Goal: Information Seeking & Learning: Understand process/instructions

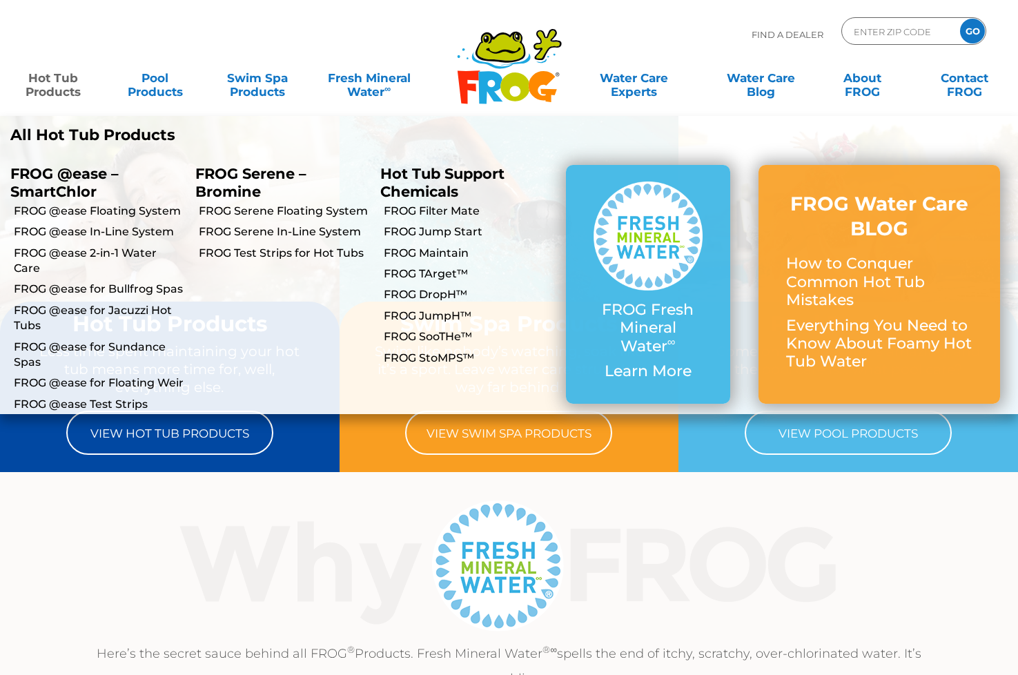
click at [52, 92] on link "Hot Tub Products" at bounding box center [53, 78] width 79 height 28
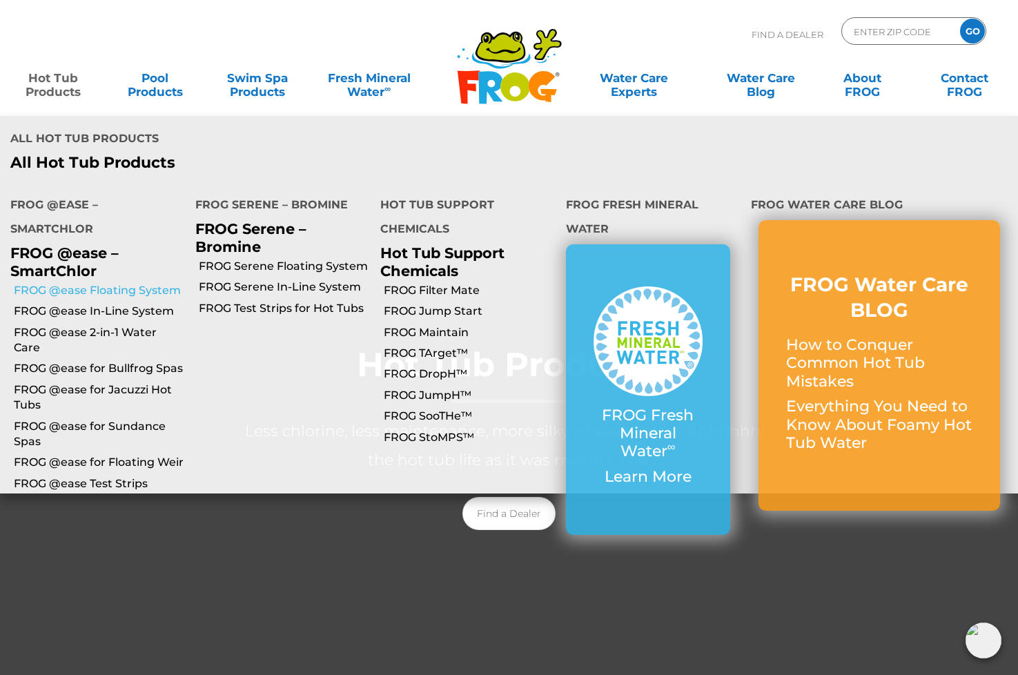
click at [46, 283] on link "FROG @ease Floating System" at bounding box center [99, 290] width 171 height 15
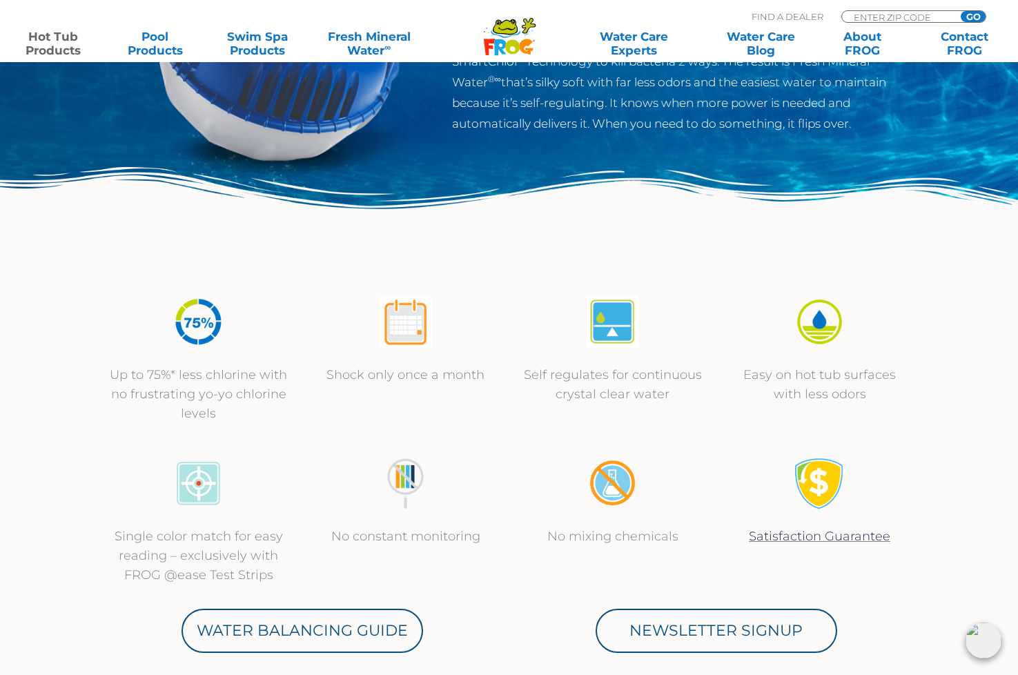
scroll to position [298, 0]
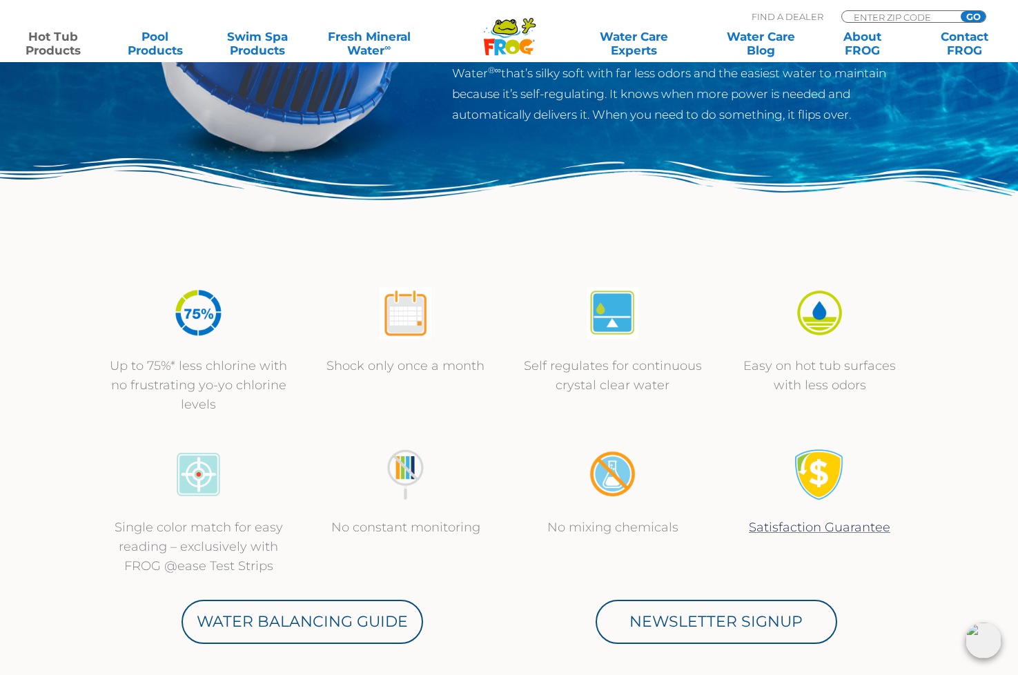
click at [131, 554] on p "Single color match for easy reading – exclusively with FROG @ease Test Strips" at bounding box center [199, 547] width 180 height 58
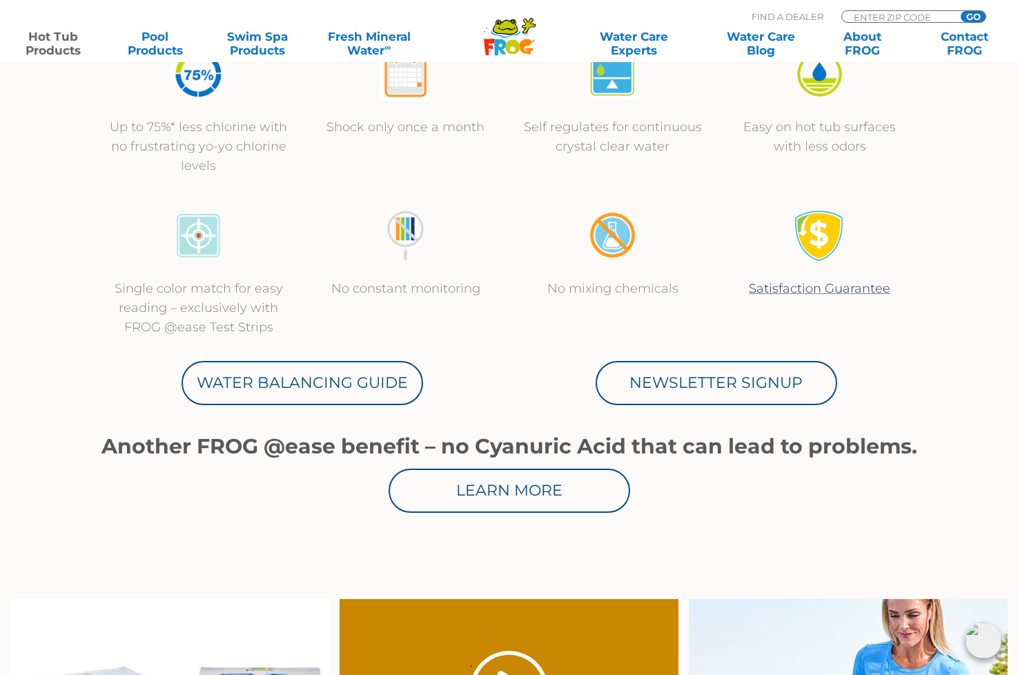
scroll to position [555, 0]
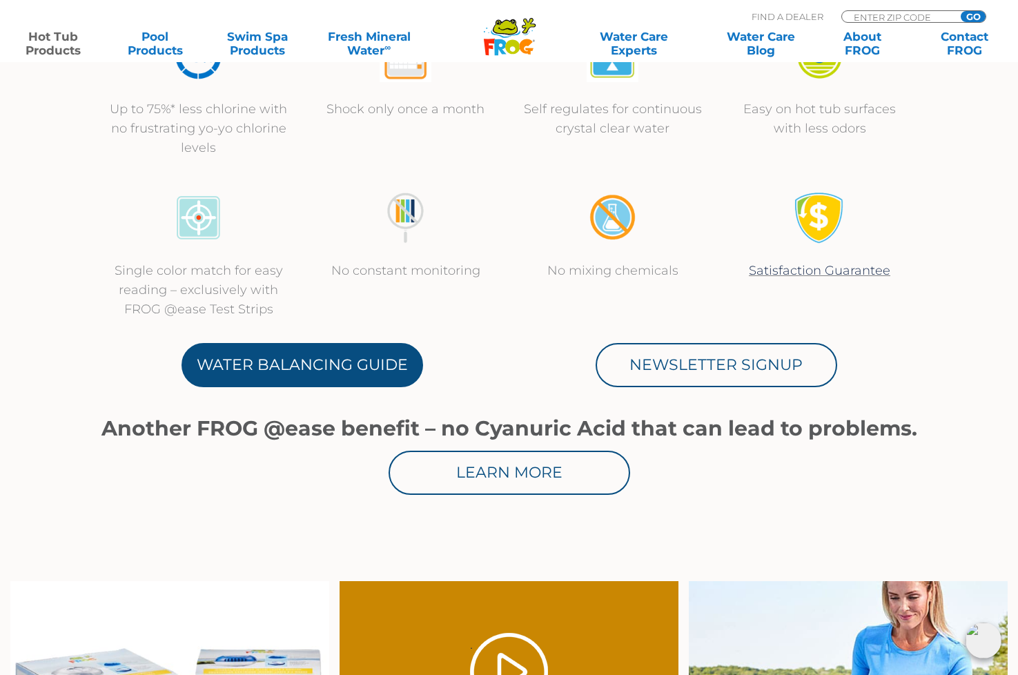
click at [257, 360] on link "Water Balancing Guide" at bounding box center [303, 365] width 242 height 44
